Goal: Task Accomplishment & Management: Manage account settings

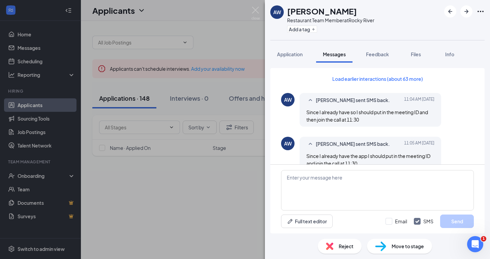
scroll to position [421, 0]
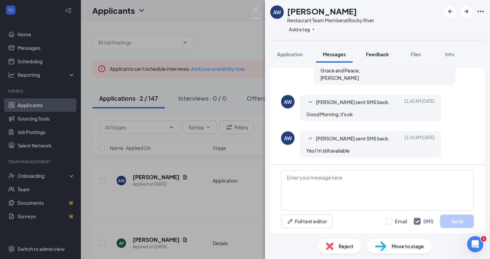
click at [382, 55] on span "Feedback" at bounding box center [377, 54] width 23 height 6
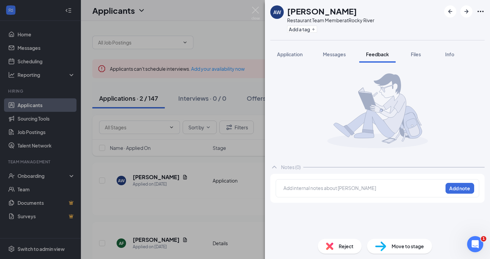
click at [354, 188] on div at bounding box center [363, 188] width 159 height 7
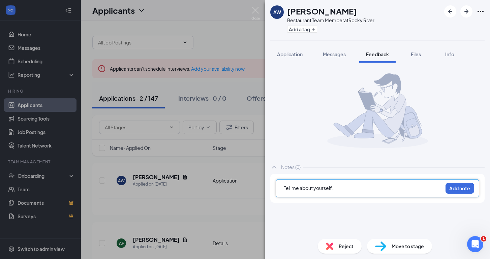
click at [293, 190] on span "Tel lme about yourself.." at bounding box center [309, 188] width 51 height 6
click at [348, 191] on div "Tell me about yourself.." at bounding box center [363, 188] width 159 height 7
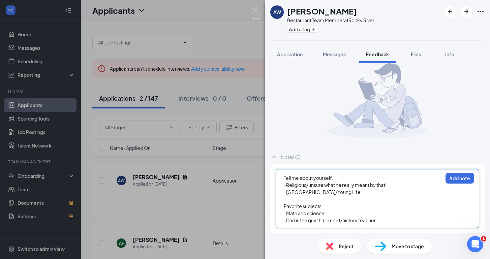
scroll to position [10, 0]
click at [300, 202] on div at bounding box center [363, 199] width 159 height 7
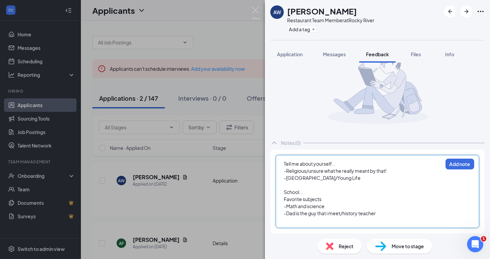
scroll to position [24, 0]
click at [284, 199] on span "Favorite subjects" at bounding box center [303, 199] width 38 height 6
click at [382, 215] on div "-Dad is the guy that i meet/history teacher" at bounding box center [363, 213] width 159 height 7
click at [351, 165] on div "Tell me about yourself.." at bounding box center [363, 163] width 159 height 7
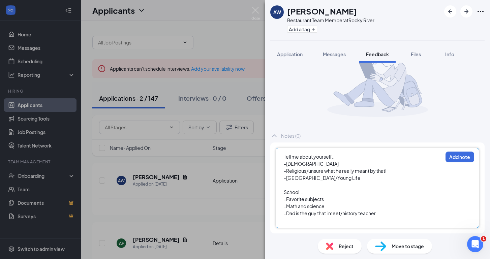
scroll to position [31, 0]
click at [386, 212] on div "-Dad is the guy that i meet/history teacher" at bounding box center [363, 213] width 159 height 7
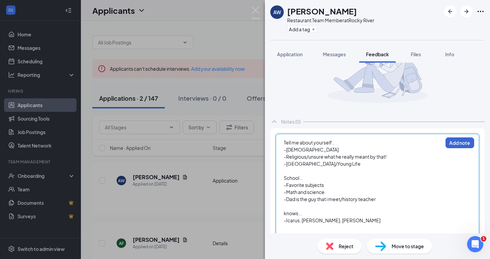
scroll to position [59, 0]
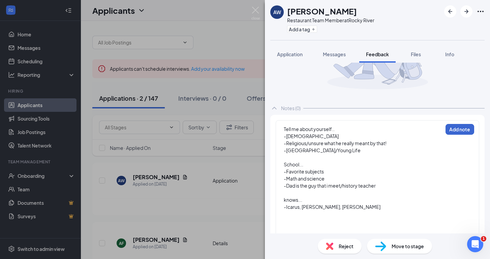
click at [465, 130] on button "Add note" at bounding box center [459, 129] width 29 height 11
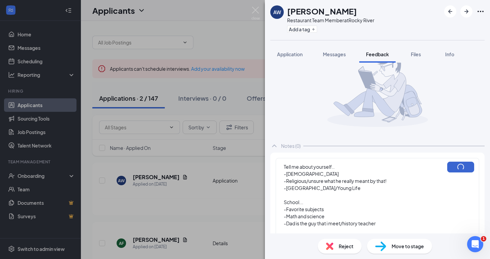
scroll to position [0, 0]
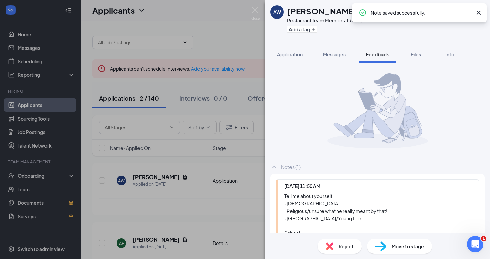
click at [482, 11] on icon "Cross" at bounding box center [478, 13] width 8 height 8
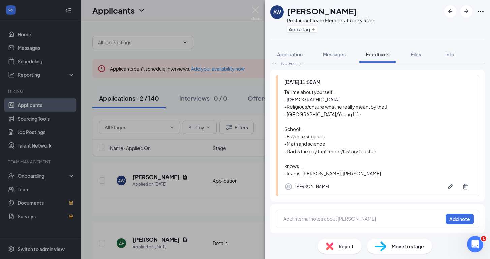
scroll to position [104, 0]
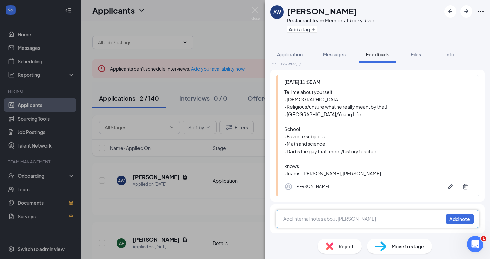
click at [344, 219] on div at bounding box center [363, 218] width 159 height 7
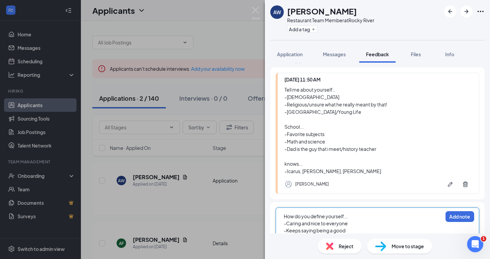
scroll to position [114, 0]
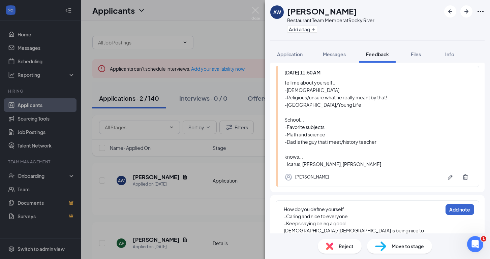
click at [466, 209] on button "Add note" at bounding box center [459, 209] width 29 height 11
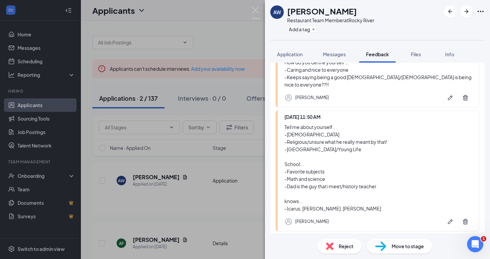
scroll to position [137, 0]
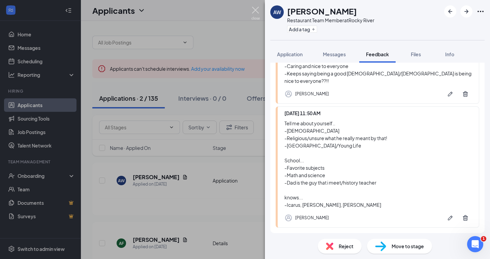
click at [254, 8] on img at bounding box center [255, 13] width 8 height 13
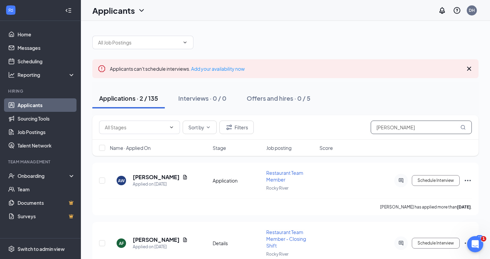
drag, startPoint x: 404, startPoint y: 129, endPoint x: 366, endPoint y: 127, distance: 38.4
click at [366, 127] on div "Sort by Filters [PERSON_NAME]" at bounding box center [285, 127] width 373 height 13
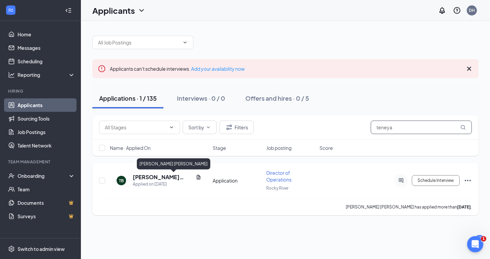
type input "teneya"
click at [166, 178] on h5 "[PERSON_NAME] [PERSON_NAME]" at bounding box center [163, 177] width 60 height 7
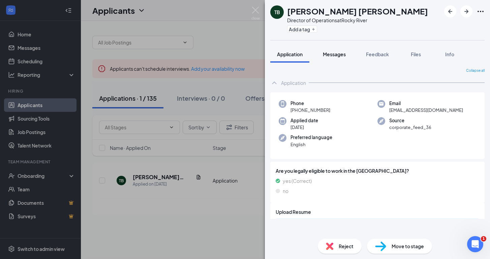
click at [334, 55] on span "Messages" at bounding box center [334, 54] width 23 height 6
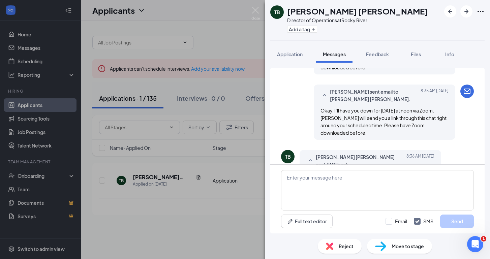
scroll to position [447, 0]
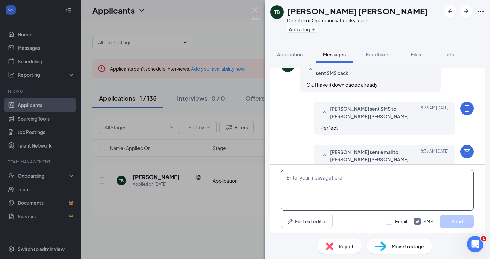
click at [331, 186] on textarea at bounding box center [377, 190] width 193 height 40
paste textarea "[PERSON_NAME] is inviting you to a scheduled Zoom meeting. Topic: [DEMOGRAPHIC_…"
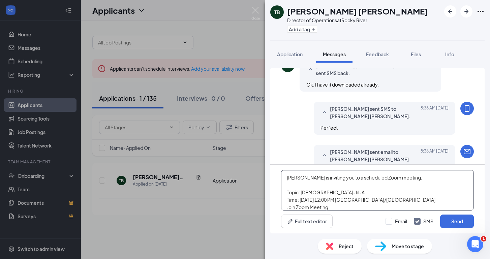
scroll to position [123, 0]
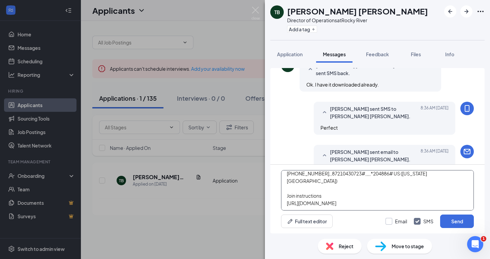
type textarea "[PERSON_NAME] is inviting you to a scheduled Zoom meeting. Topic: [DEMOGRAPHIC_…"
click at [387, 221] on input "Email" at bounding box center [396, 221] width 22 height 7
checkbox input "true"
click at [449, 219] on button "Send" at bounding box center [457, 221] width 34 height 13
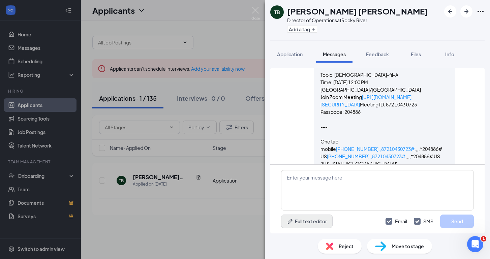
scroll to position [860, 0]
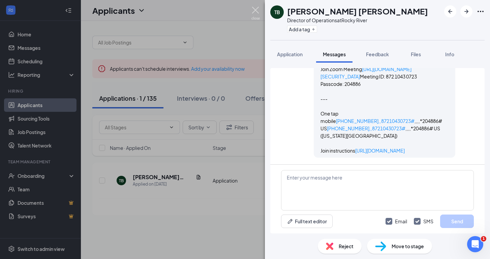
click at [254, 12] on img at bounding box center [255, 13] width 8 height 13
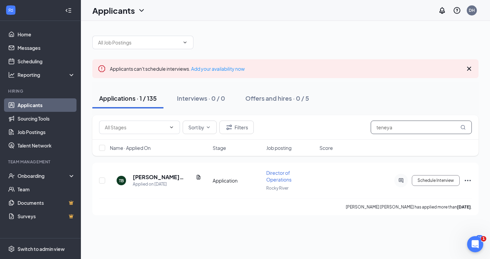
click at [410, 128] on input "teneya" at bounding box center [421, 127] width 101 height 13
type input "t"
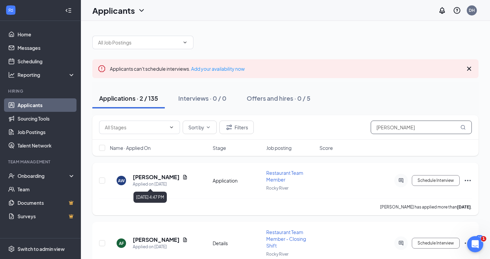
type input "[PERSON_NAME]"
click at [172, 182] on div "Applied on [DATE]" at bounding box center [160, 184] width 55 height 7
click at [174, 180] on h5 "[PERSON_NAME]" at bounding box center [156, 177] width 47 height 7
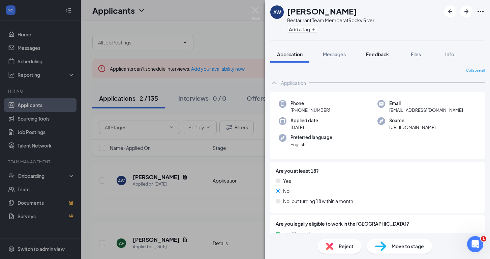
click at [380, 53] on span "Feedback" at bounding box center [377, 54] width 23 height 6
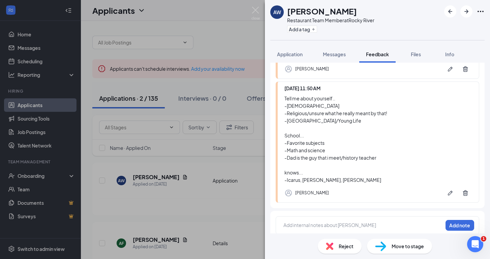
scroll to position [161, 0]
click at [360, 223] on div at bounding box center [363, 226] width 159 height 7
drag, startPoint x: 360, startPoint y: 221, endPoint x: 448, endPoint y: 93, distance: 155.9
click at [444, 98] on div "[DATE] 11:52 AM How do you define yourself... -Caring and nice to everyone -Kee…" at bounding box center [377, 126] width 214 height 228
click at [256, 10] on img at bounding box center [255, 13] width 8 height 13
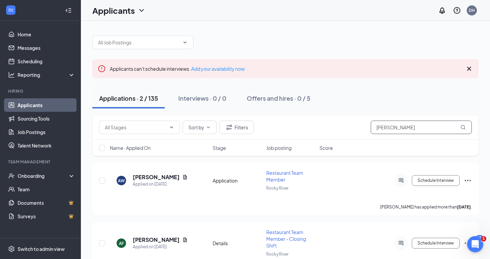
drag, startPoint x: 399, startPoint y: 127, endPoint x: 336, endPoint y: 123, distance: 63.5
click at [336, 123] on div "Sort by Filters [PERSON_NAME]" at bounding box center [285, 127] width 373 height 13
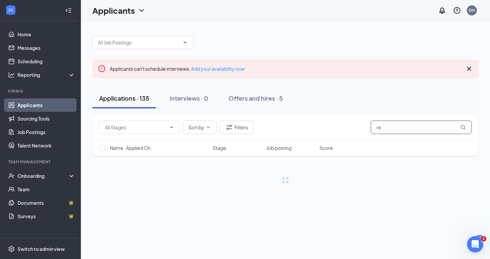
type input "r"
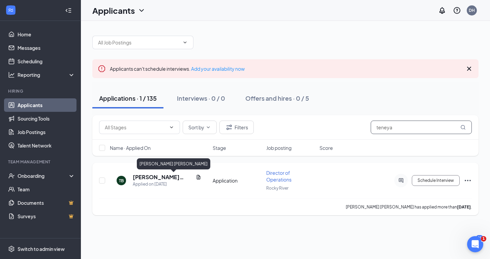
type input "teneya"
click at [166, 174] on h5 "[PERSON_NAME] [PERSON_NAME]" at bounding box center [163, 177] width 60 height 7
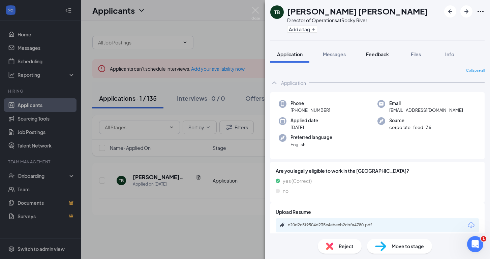
click at [379, 54] on span "Feedback" at bounding box center [377, 54] width 23 height 6
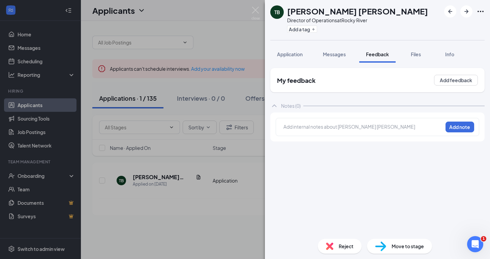
click at [329, 128] on div at bounding box center [363, 126] width 159 height 7
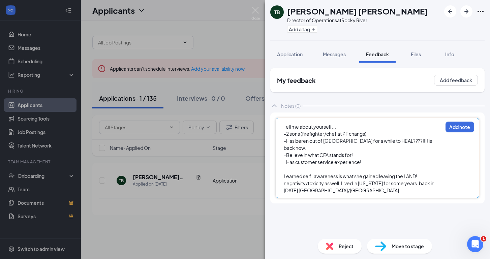
click at [435, 178] on span "Learned self-awareness is what she gained leaving the LAND! negativity/toxicity…" at bounding box center [359, 183] width 151 height 20
click at [414, 181] on div "Learned self-awareness is what she gained leaving the LAND! negativity/toxicity…" at bounding box center [363, 183] width 159 height 21
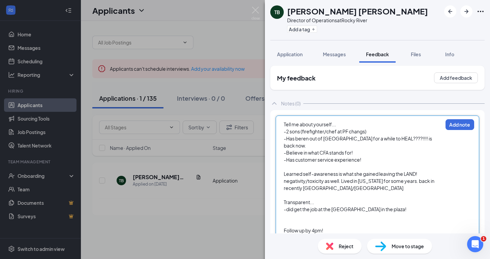
scroll to position [3, 0]
click at [434, 213] on div at bounding box center [363, 216] width 159 height 7
click at [399, 206] on div "-did get the job at the [GEOGRAPHIC_DATA] in the plaza!" at bounding box center [363, 209] width 159 height 7
click at [292, 213] on div at bounding box center [363, 216] width 159 height 7
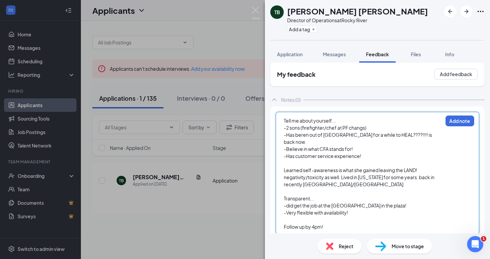
scroll to position [5, 0]
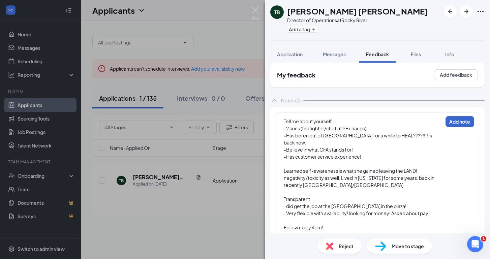
click at [466, 122] on button "Add note" at bounding box center [459, 121] width 29 height 11
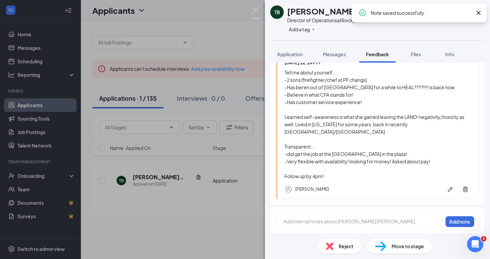
scroll to position [58, 0]
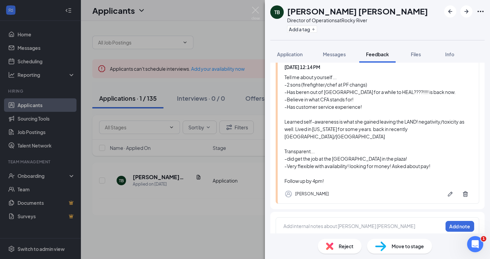
click at [349, 224] on div "Add internal notes about [PERSON_NAME] [PERSON_NAME] Add note" at bounding box center [378, 226] width 204 height 18
click at [355, 223] on div at bounding box center [363, 226] width 159 height 7
click at [462, 221] on button "Add note" at bounding box center [459, 226] width 29 height 11
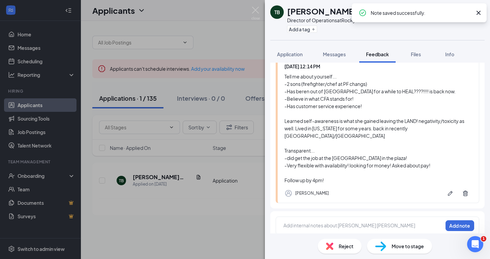
scroll to position [107, 0]
click at [371, 223] on div at bounding box center [363, 226] width 159 height 7
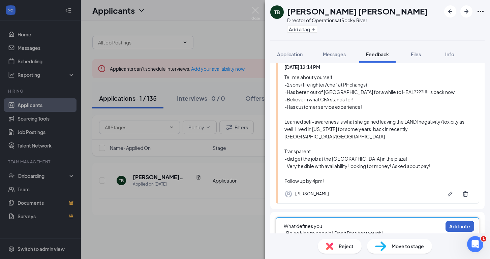
click at [456, 224] on button "Add note" at bounding box center [459, 226] width 29 height 11
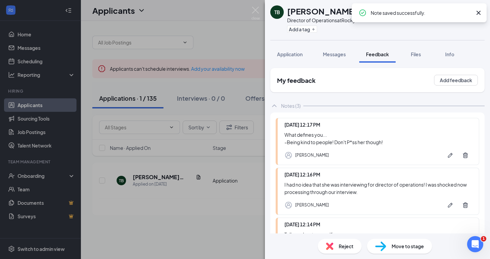
scroll to position [0, 0]
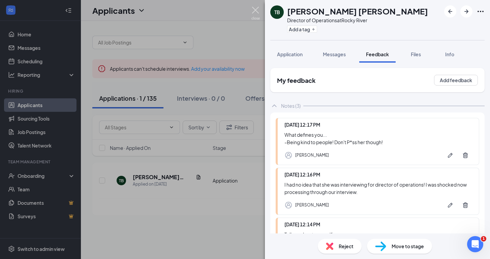
click at [258, 11] on img at bounding box center [255, 13] width 8 height 13
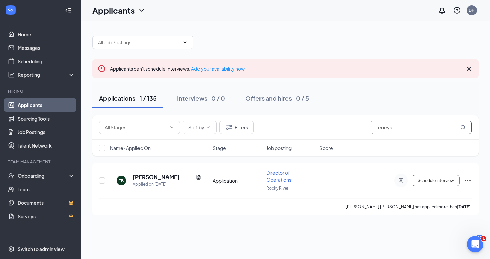
drag, startPoint x: 405, startPoint y: 129, endPoint x: 336, endPoint y: 135, distance: 69.0
click at [336, 135] on div "Sort by Filters teneya" at bounding box center [285, 127] width 386 height 25
type input "t"
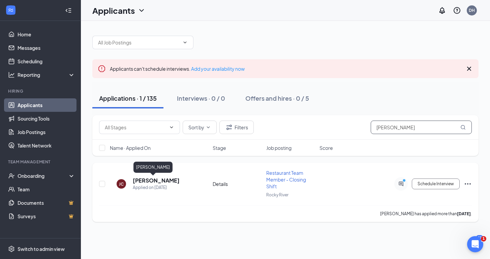
type input "[PERSON_NAME]"
click at [154, 179] on h5 "[PERSON_NAME]" at bounding box center [156, 180] width 47 height 7
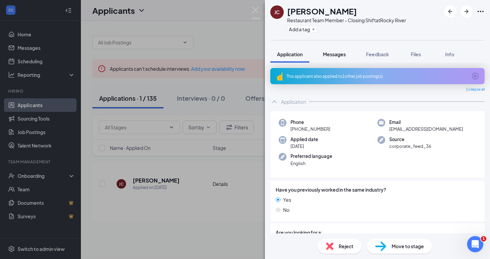
click at [338, 57] on span "Messages" at bounding box center [334, 54] width 23 height 6
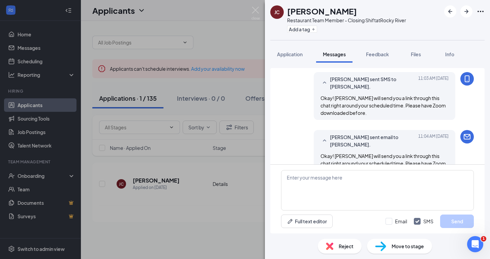
scroll to position [385, 0]
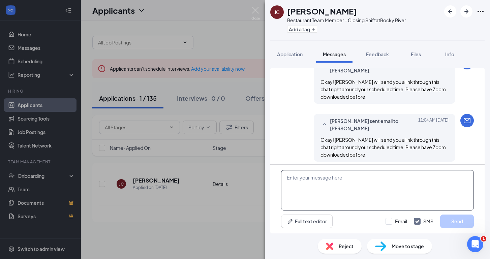
click at [345, 181] on textarea at bounding box center [377, 190] width 193 height 40
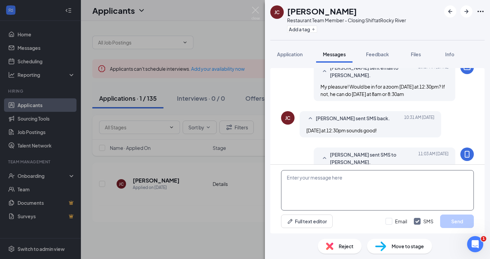
scroll to position [319, 0]
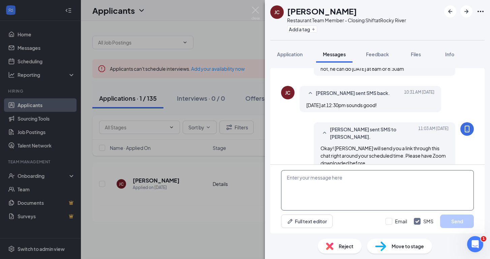
click at [352, 189] on textarea at bounding box center [377, 190] width 193 height 40
paste textarea "[URL][DOMAIN_NAME][SECURITY_DATA]"
type textarea "[URL][DOMAIN_NAME][SECURITY_DATA]"
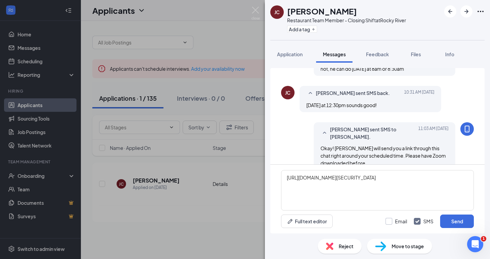
click at [392, 221] on div at bounding box center [388, 221] width 7 height 7
click at [392, 221] on input "Email" at bounding box center [396, 221] width 22 height 7
checkbox input "true"
click at [452, 220] on button "Send" at bounding box center [457, 221] width 34 height 13
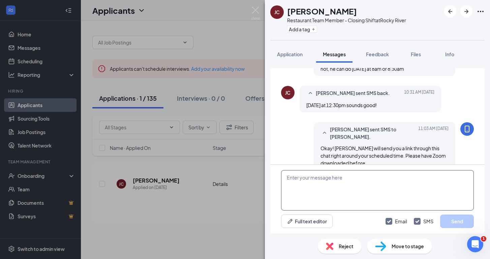
scroll to position [480, 0]
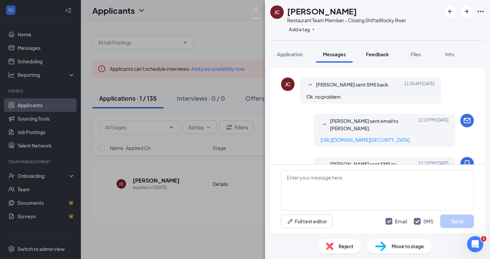
click at [382, 53] on span "Feedback" at bounding box center [377, 54] width 23 height 6
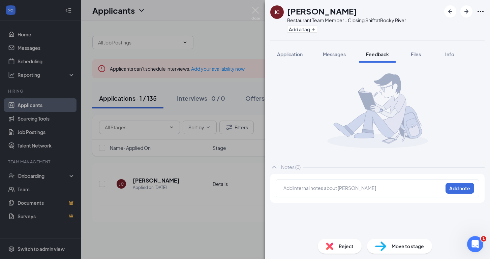
click at [387, 188] on div at bounding box center [363, 188] width 159 height 7
